Goal: Task Accomplishment & Management: Use online tool/utility

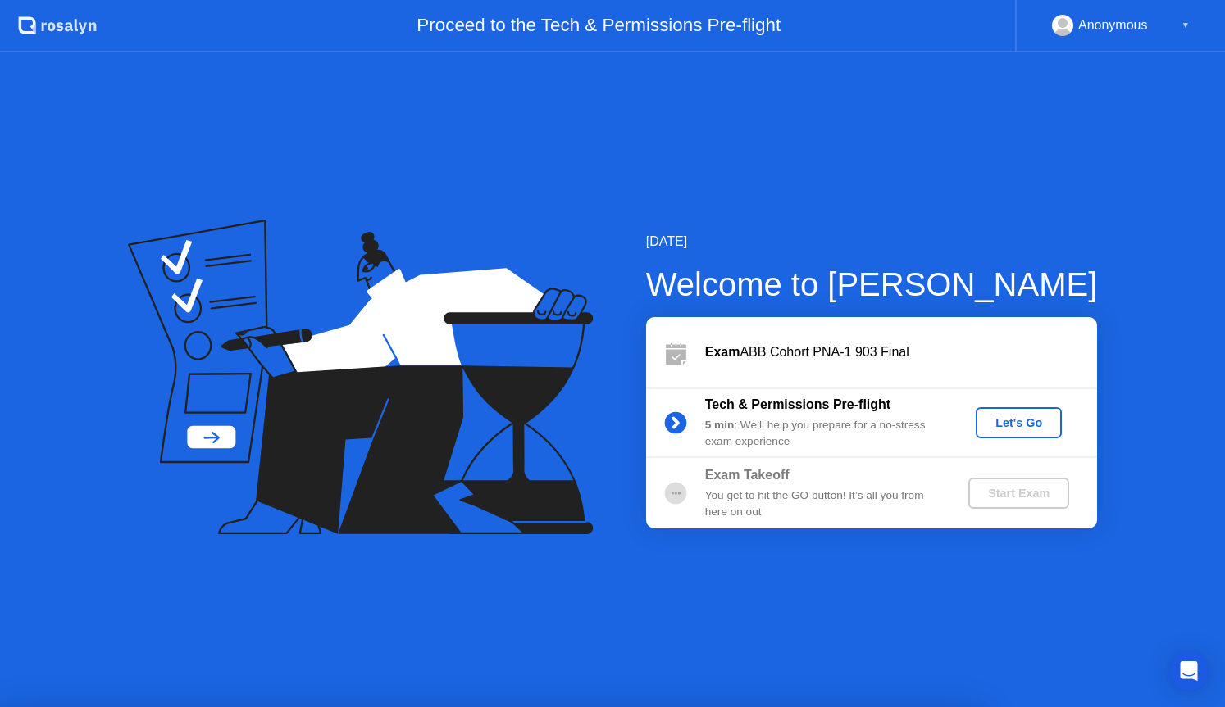
click at [1028, 416] on div "Let's Go" at bounding box center [1018, 422] width 73 height 13
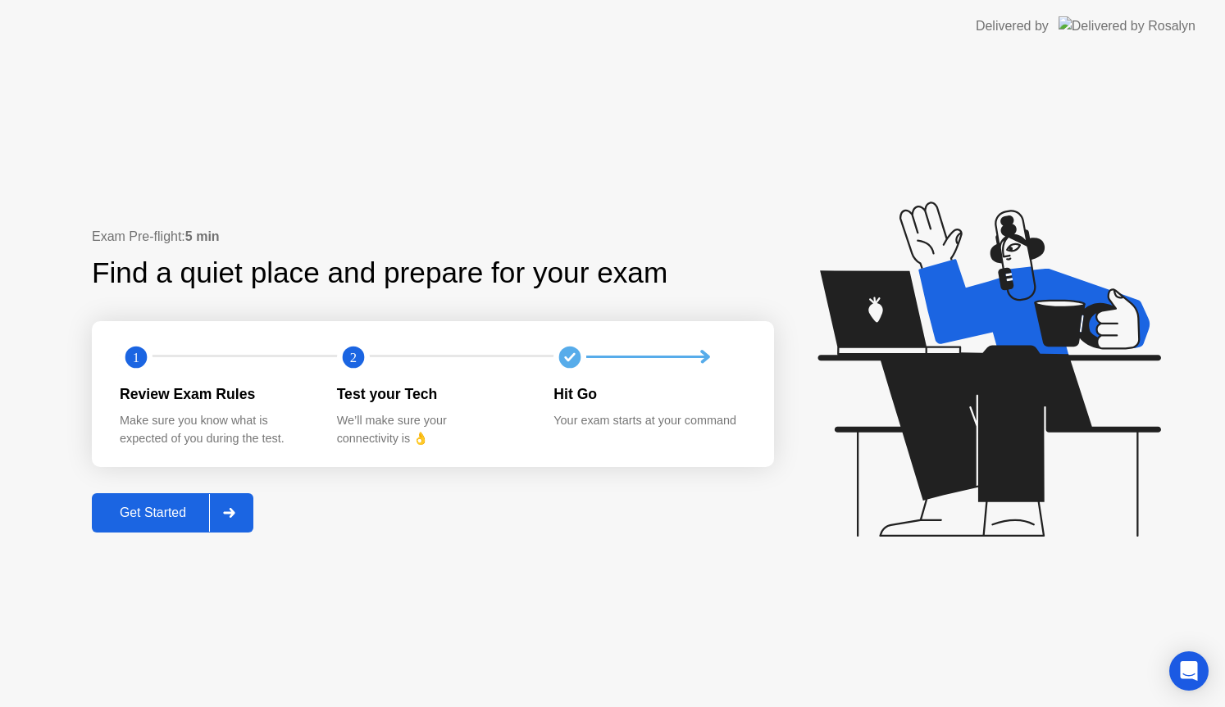
click at [138, 515] on div "Get Started" at bounding box center [153, 513] width 112 height 15
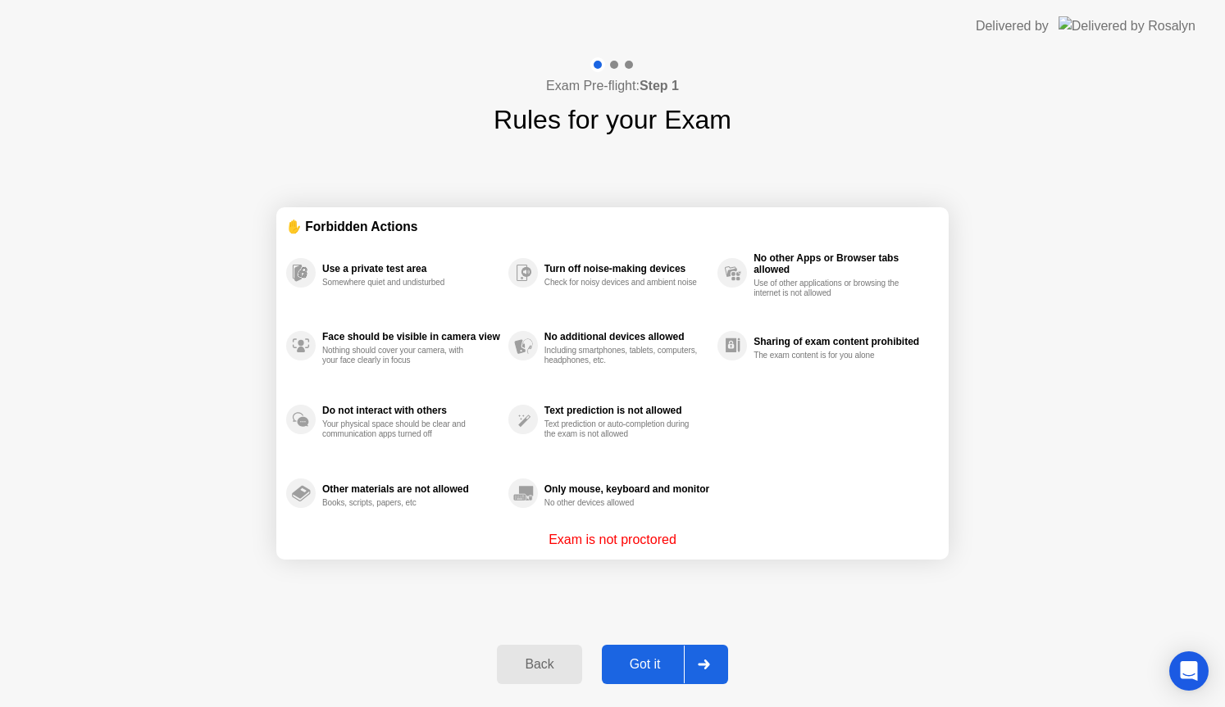
click at [648, 671] on div "Got it" at bounding box center [645, 664] width 77 height 15
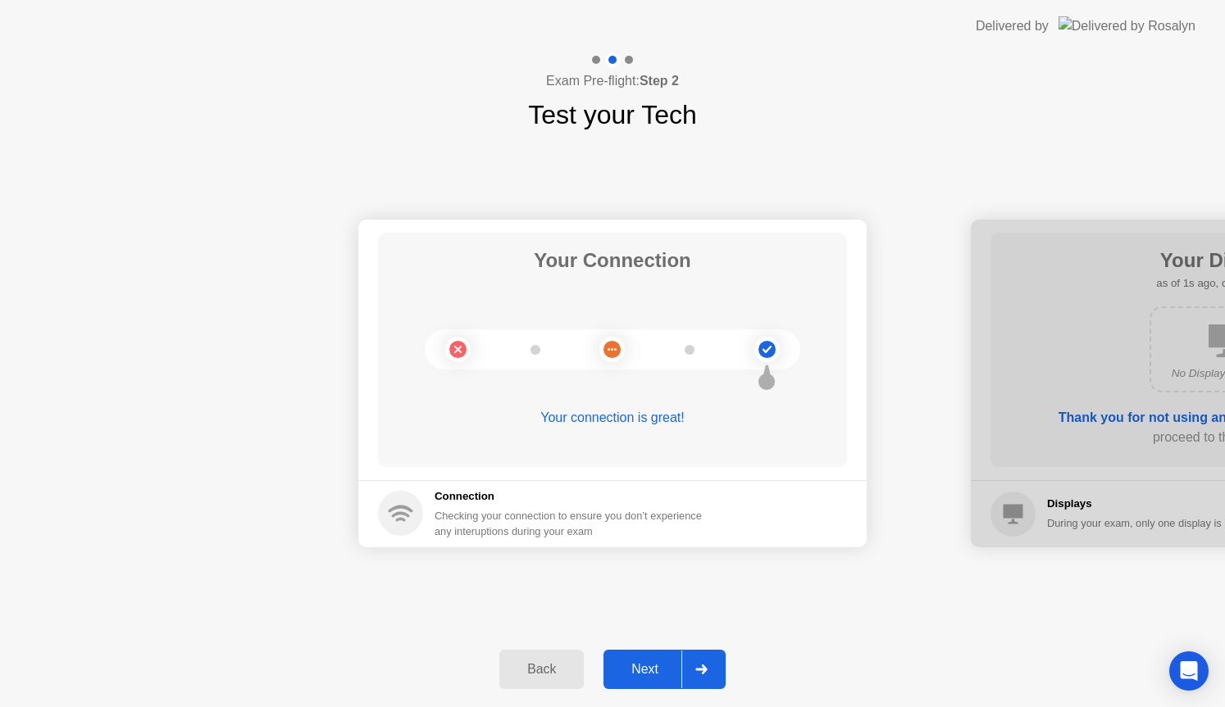
click at [648, 671] on div "Next" at bounding box center [644, 669] width 73 height 15
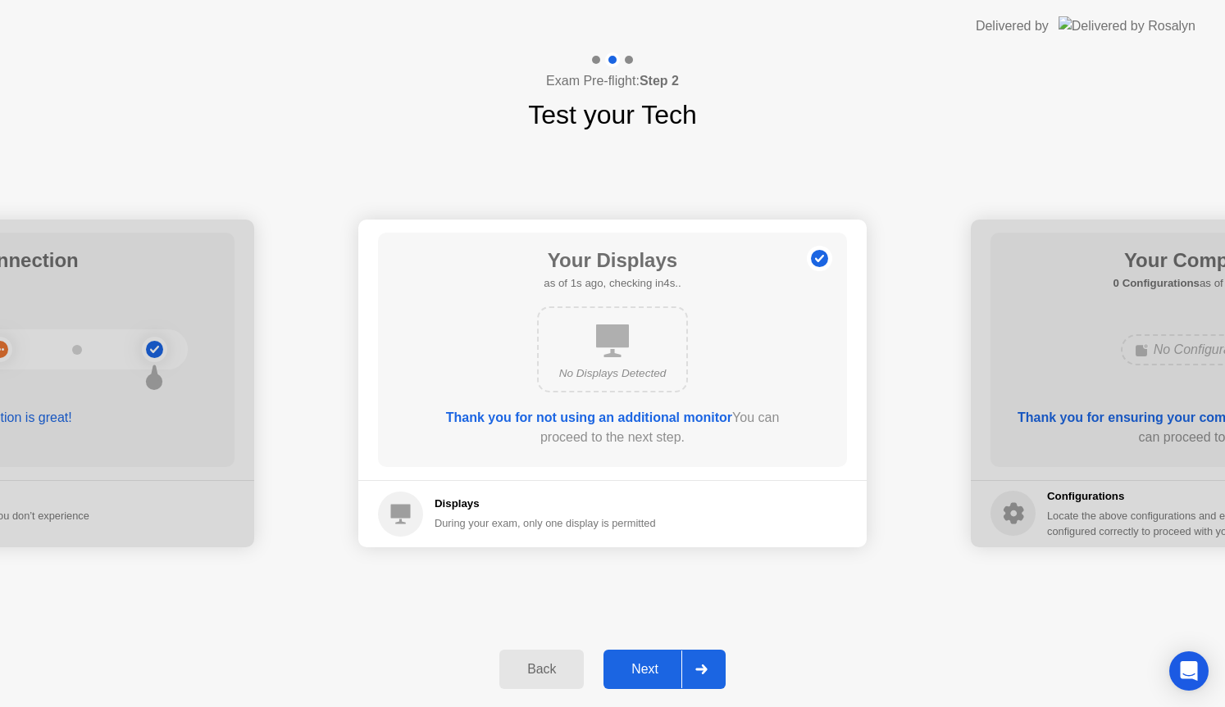
click at [648, 671] on div "Next" at bounding box center [644, 669] width 73 height 15
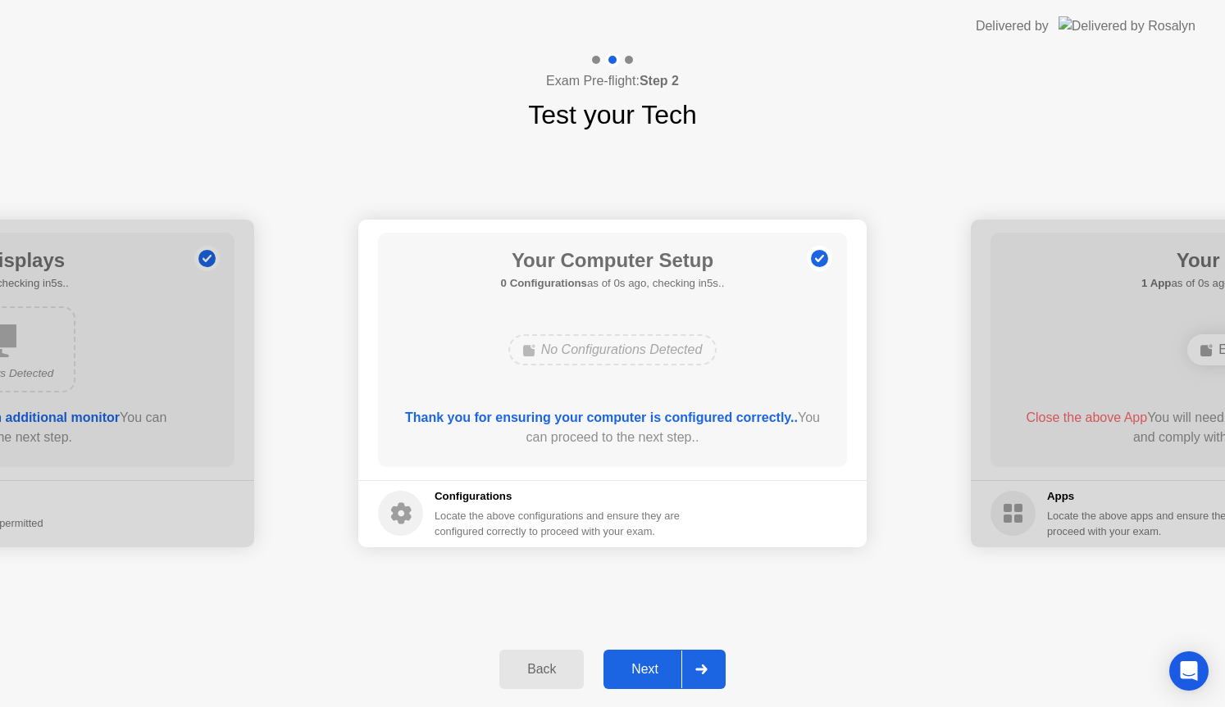
click at [648, 671] on div "Next" at bounding box center [644, 669] width 73 height 15
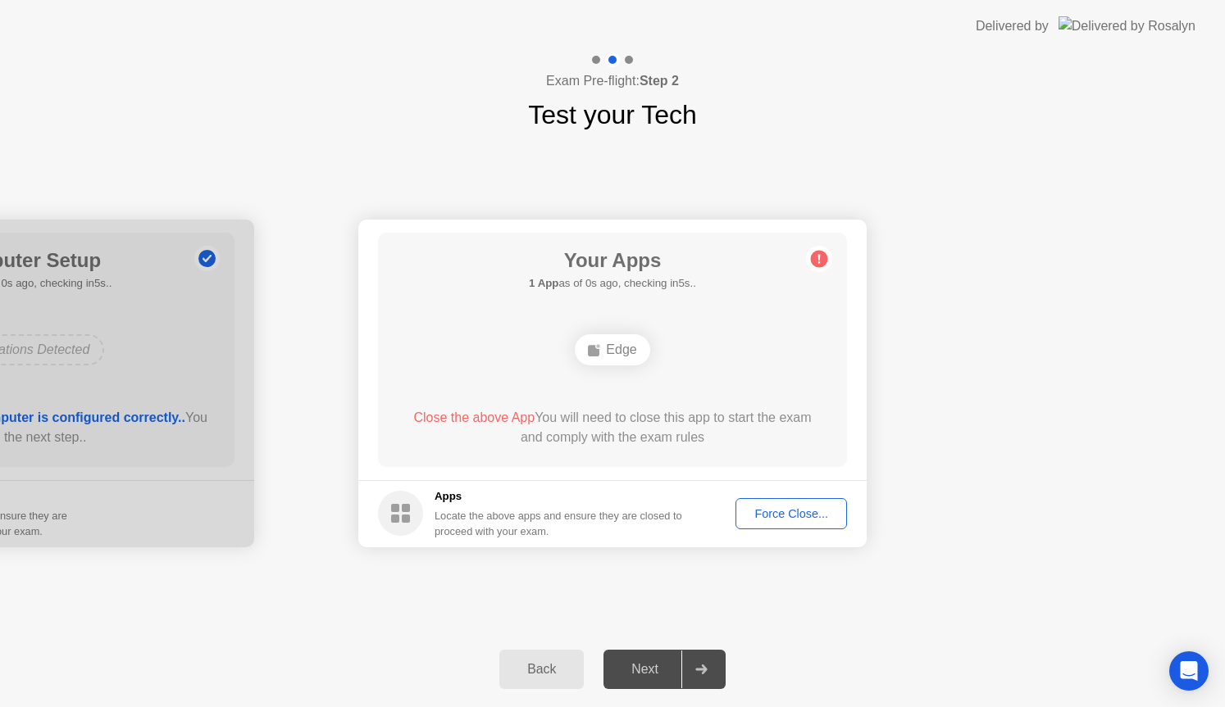
click at [788, 519] on div "Force Close..." at bounding box center [791, 513] width 100 height 13
click at [793, 513] on div "Force Close..." at bounding box center [791, 513] width 100 height 13
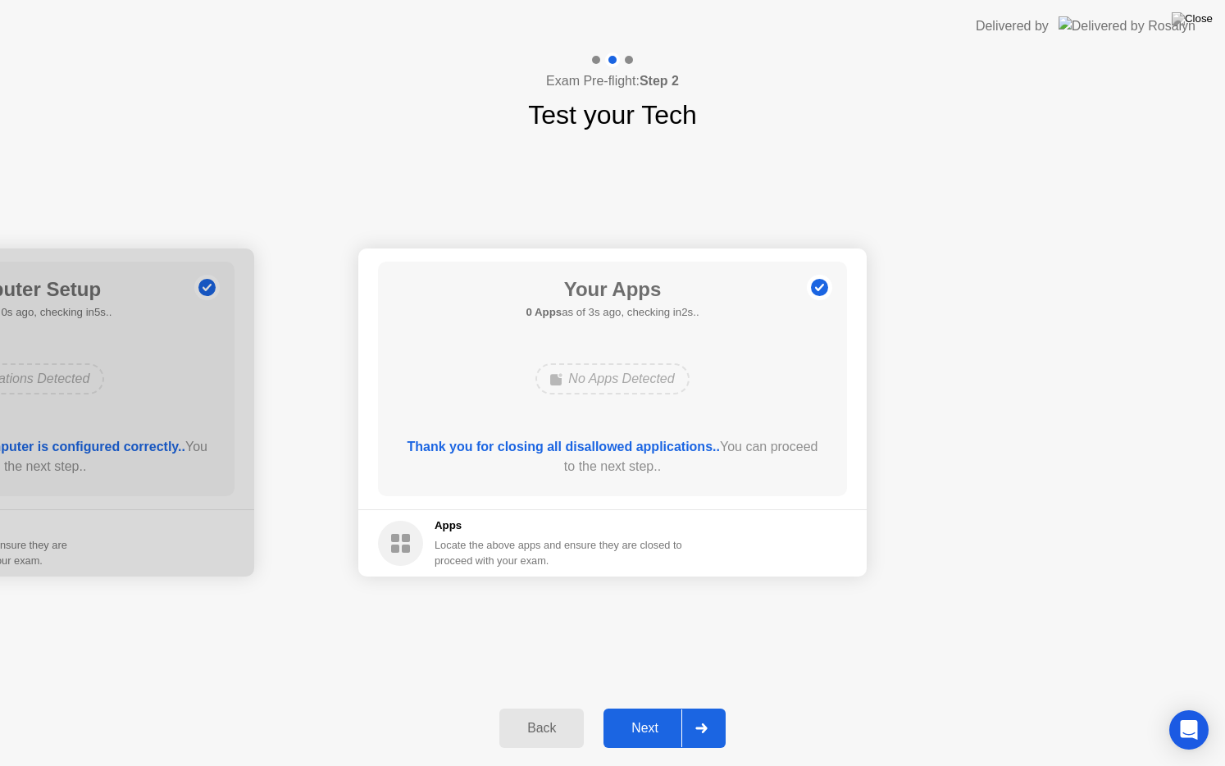
click at [656, 707] on div "Next" at bounding box center [644, 728] width 73 height 15
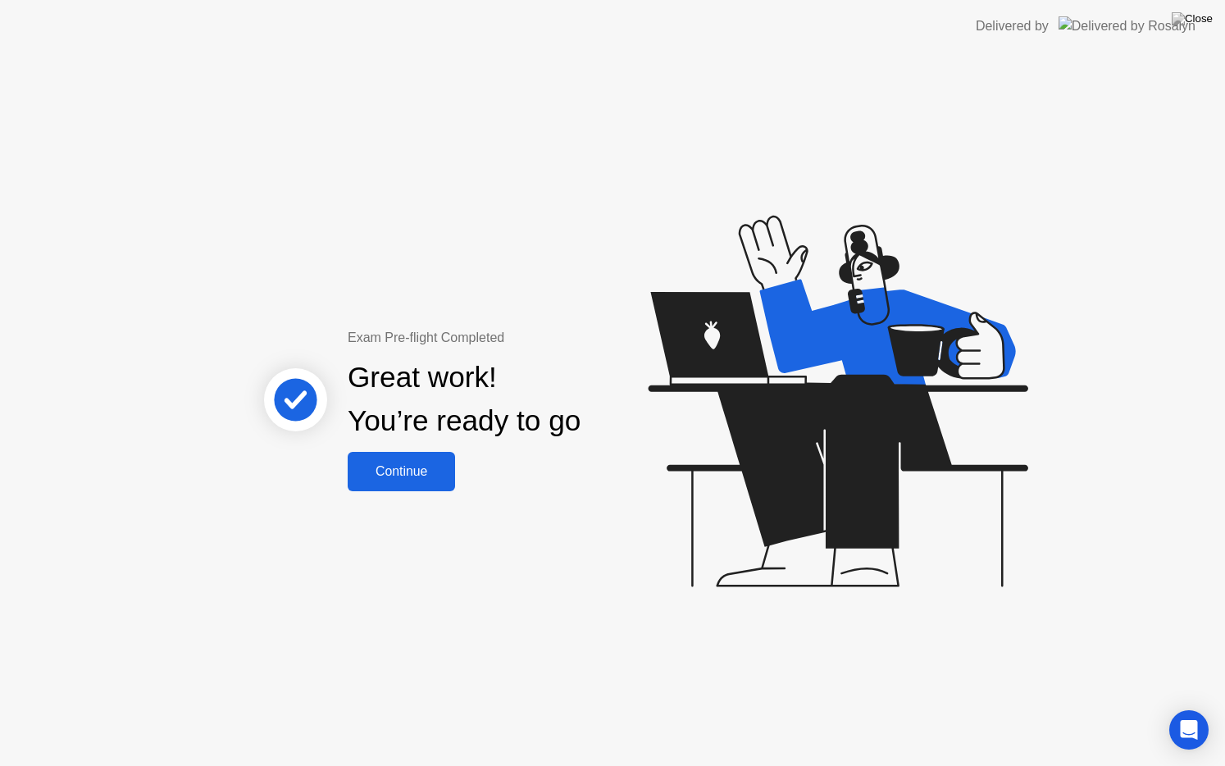
click at [415, 464] on div "Continue" at bounding box center [401, 471] width 98 height 15
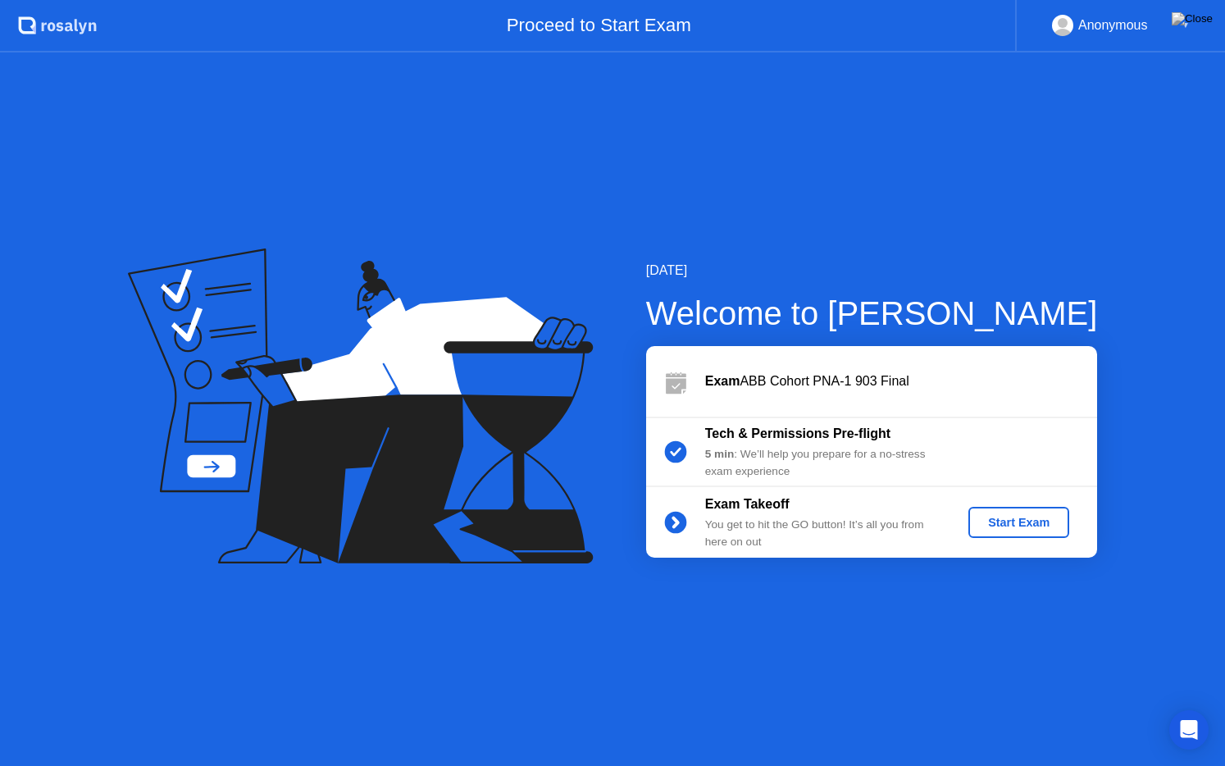
click at [1024, 505] on div "Exam Takeoff You get to hit the GO button! It’s all you from here on out Start …" at bounding box center [871, 522] width 451 height 70
click at [1024, 518] on div "Start Exam" at bounding box center [1019, 522] width 88 height 13
